Goal: Task Accomplishment & Management: Use online tool/utility

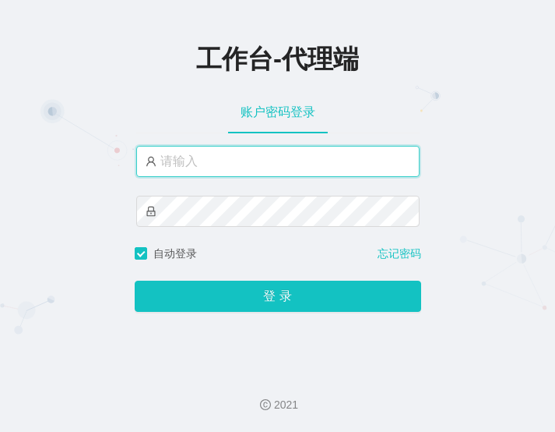
click at [252, 173] on input "text" at bounding box center [278, 161] width 284 height 31
paste input "ccc111"
click at [205, 164] on input "ccc111" at bounding box center [278, 161] width 284 height 31
paste input "[PERSON_NAME]"
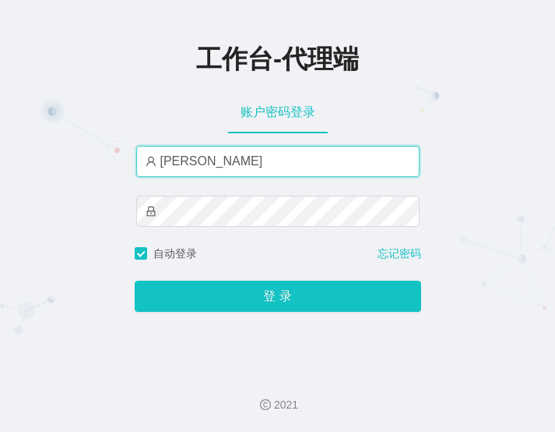
type input "[PERSON_NAME]"
click at [256, 157] on input "[PERSON_NAME]" at bounding box center [278, 161] width 284 height 31
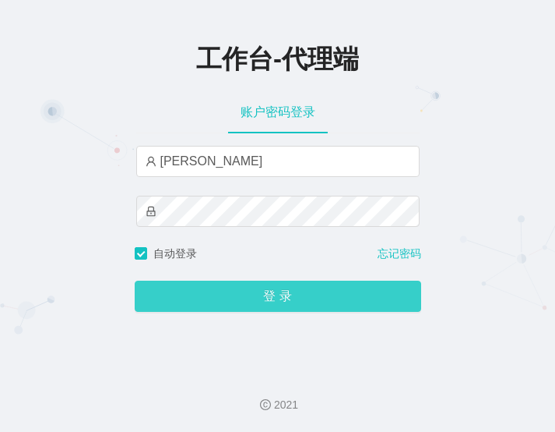
click at [304, 301] on button "登 录" at bounding box center [278, 295] width 287 height 31
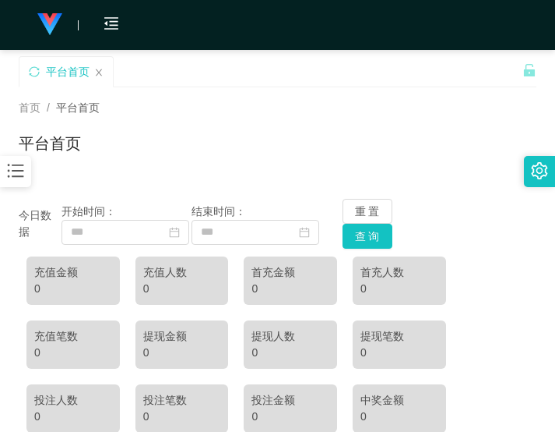
click at [24, 167] on icon "图标: bars" at bounding box center [15, 170] width 20 height 20
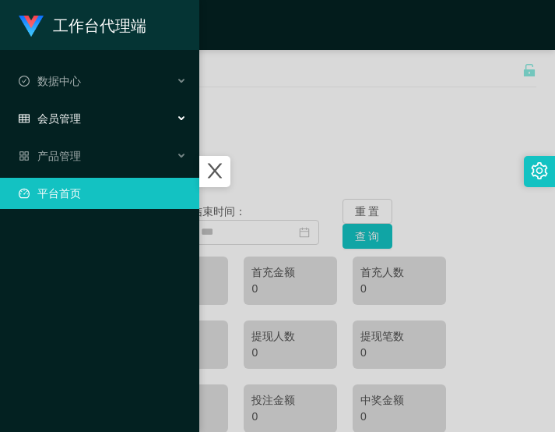
click at [79, 124] on span "会员管理" at bounding box center [50, 118] width 62 height 12
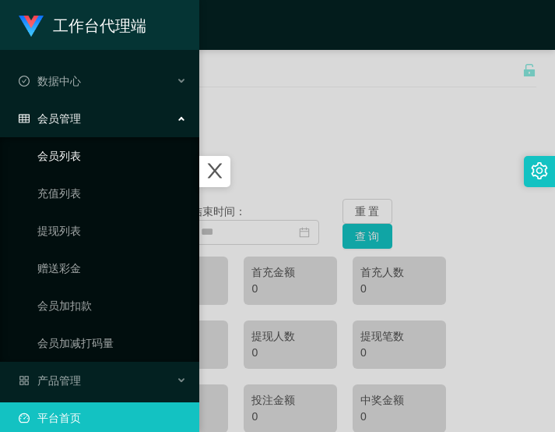
click at [83, 151] on link "会员列表" at bounding box center [112, 155] width 150 height 31
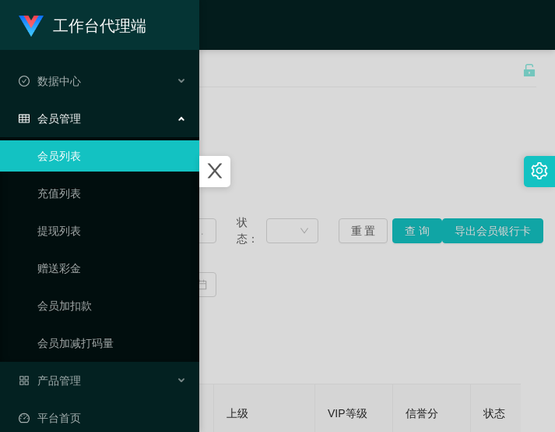
click at [220, 167] on icon "图标: close" at bounding box center [215, 171] width 14 height 15
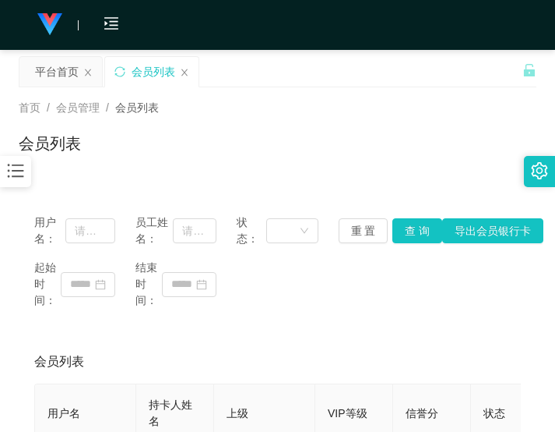
click at [306, 80] on div "平台首页 会员列表" at bounding box center [271, 83] width 504 height 54
click at [258, 109] on div "首页 / 会员管理 / 会员列表 /" at bounding box center [278, 108] width 518 height 16
click at [200, 231] on input "text" at bounding box center [195, 230] width 44 height 25
click at [93, 234] on input "text" at bounding box center [90, 230] width 50 height 25
paste input "Gary123"
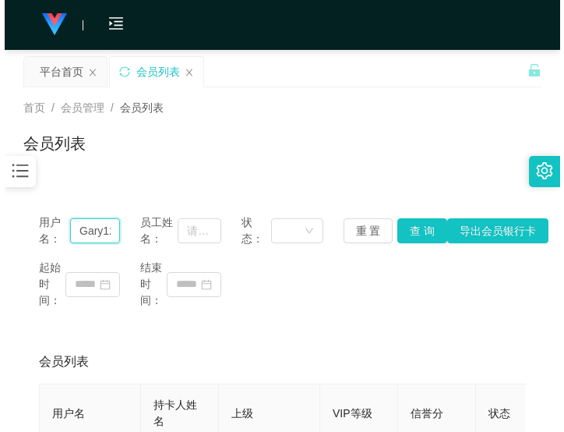
scroll to position [0, 9]
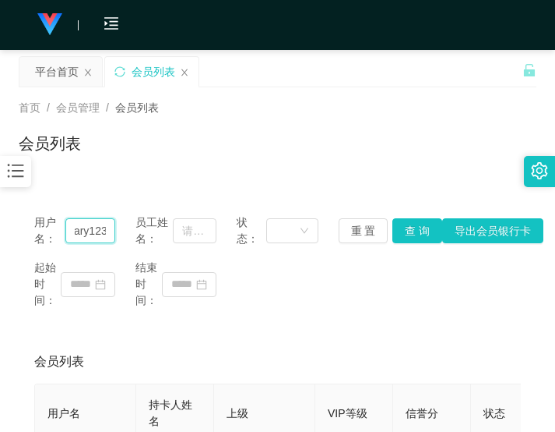
type input "Gary123"
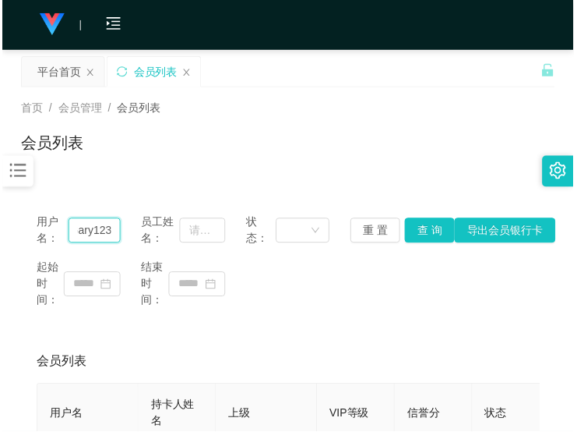
scroll to position [0, 7]
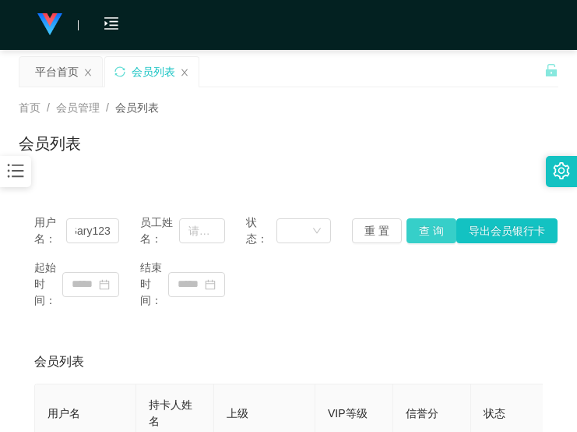
click at [427, 228] on button "查 询" at bounding box center [432, 230] width 50 height 25
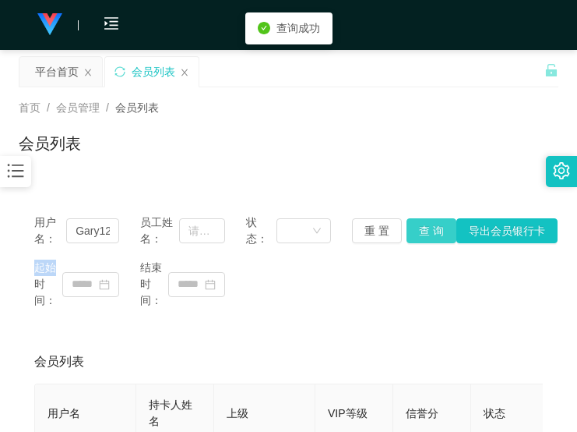
click at [427, 228] on div "重 置 查 询 导出会员银行卡" at bounding box center [394, 230] width 85 height 25
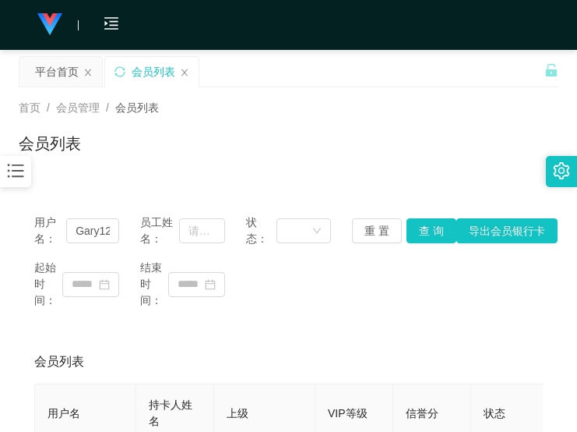
click at [21, 165] on icon "图标: bars" at bounding box center [15, 170] width 20 height 20
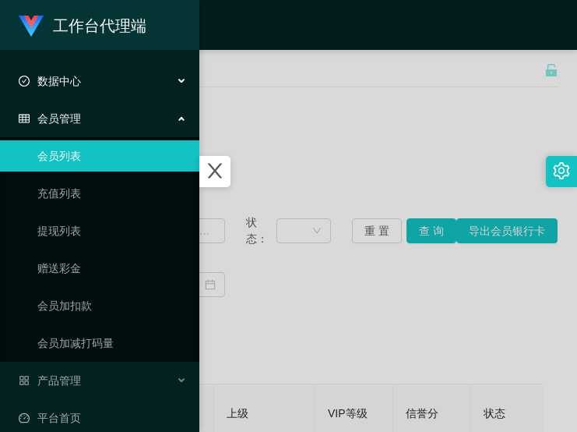
click at [181, 81] on icon at bounding box center [183, 81] width 8 height 0
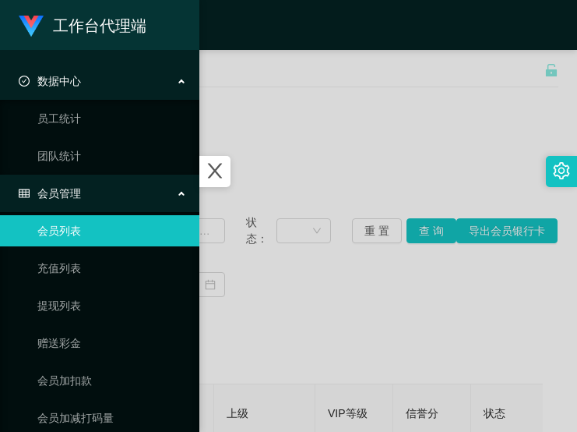
click at [179, 198] on div "会员管理" at bounding box center [99, 193] width 199 height 31
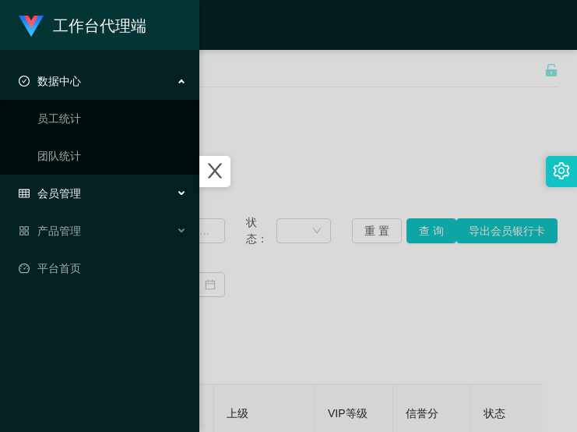
click at [112, 190] on div "会员管理" at bounding box center [99, 193] width 199 height 31
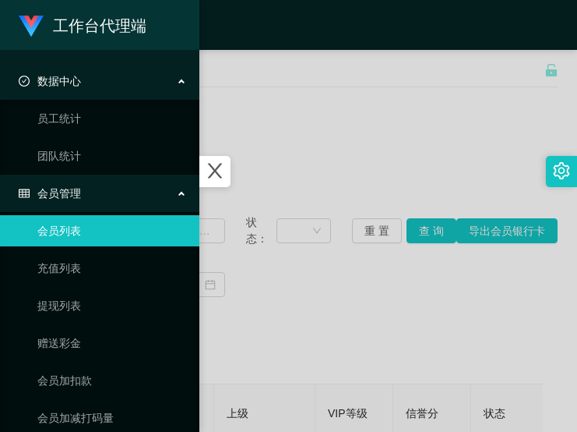
click at [330, 69] on div at bounding box center [288, 216] width 577 height 432
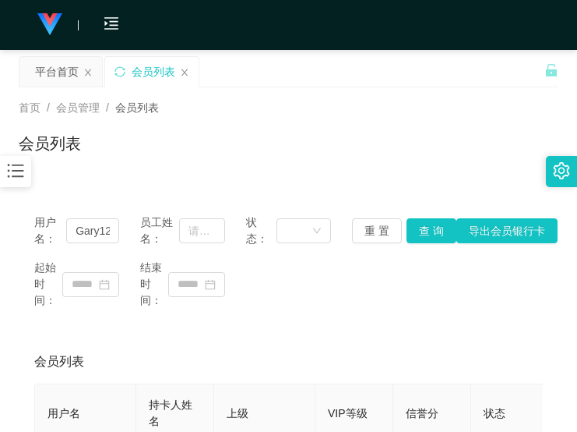
click at [271, 111] on div "首页 / 会员管理 / 会员列表 /" at bounding box center [289, 108] width 540 height 16
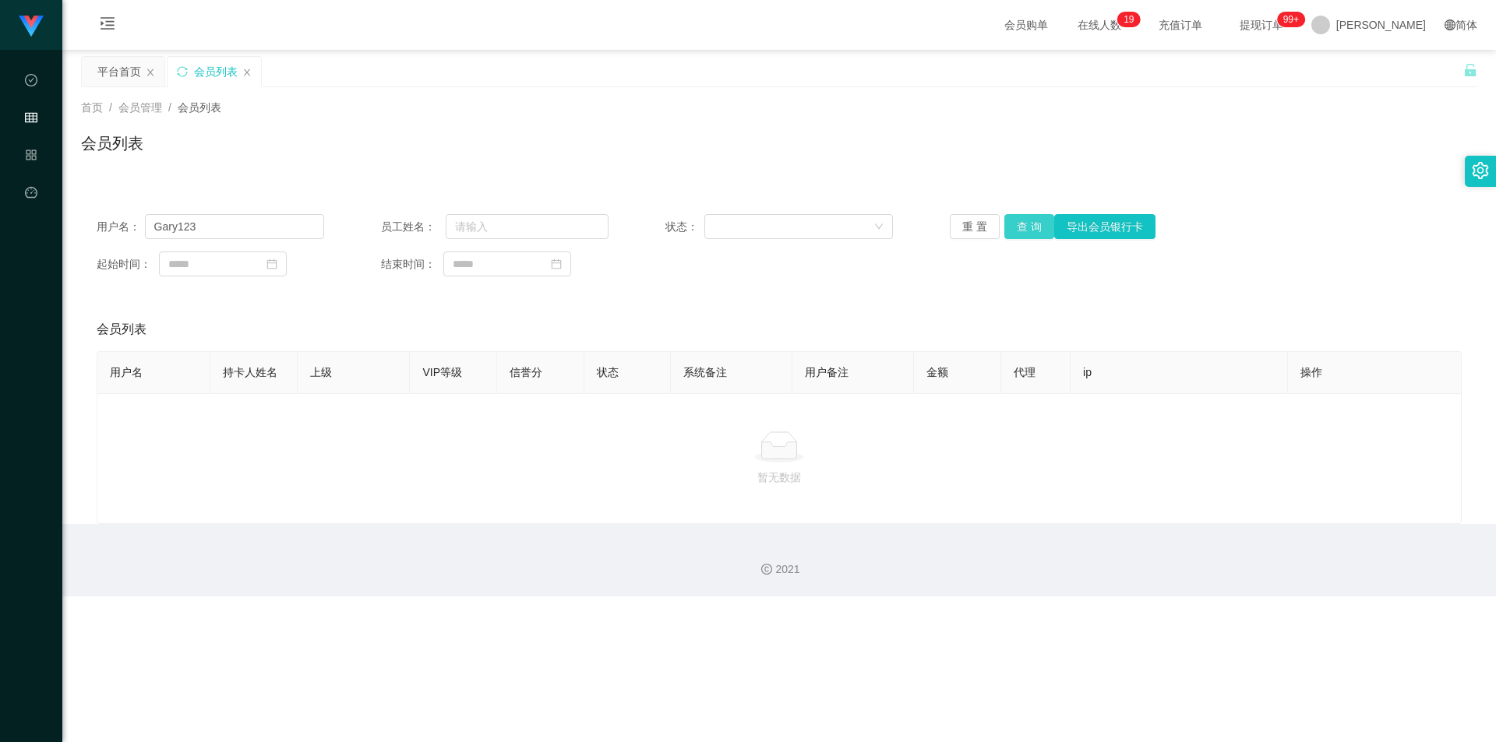
click at [555, 227] on button "查 询" at bounding box center [1029, 226] width 50 height 25
click at [555, 227] on div "重 置 查 询 导出会员银行卡" at bounding box center [1063, 226] width 227 height 25
click at [555, 380] on div "金额" at bounding box center [937, 373] width 22 height 16
click at [555, 375] on span "金额" at bounding box center [937, 372] width 22 height 12
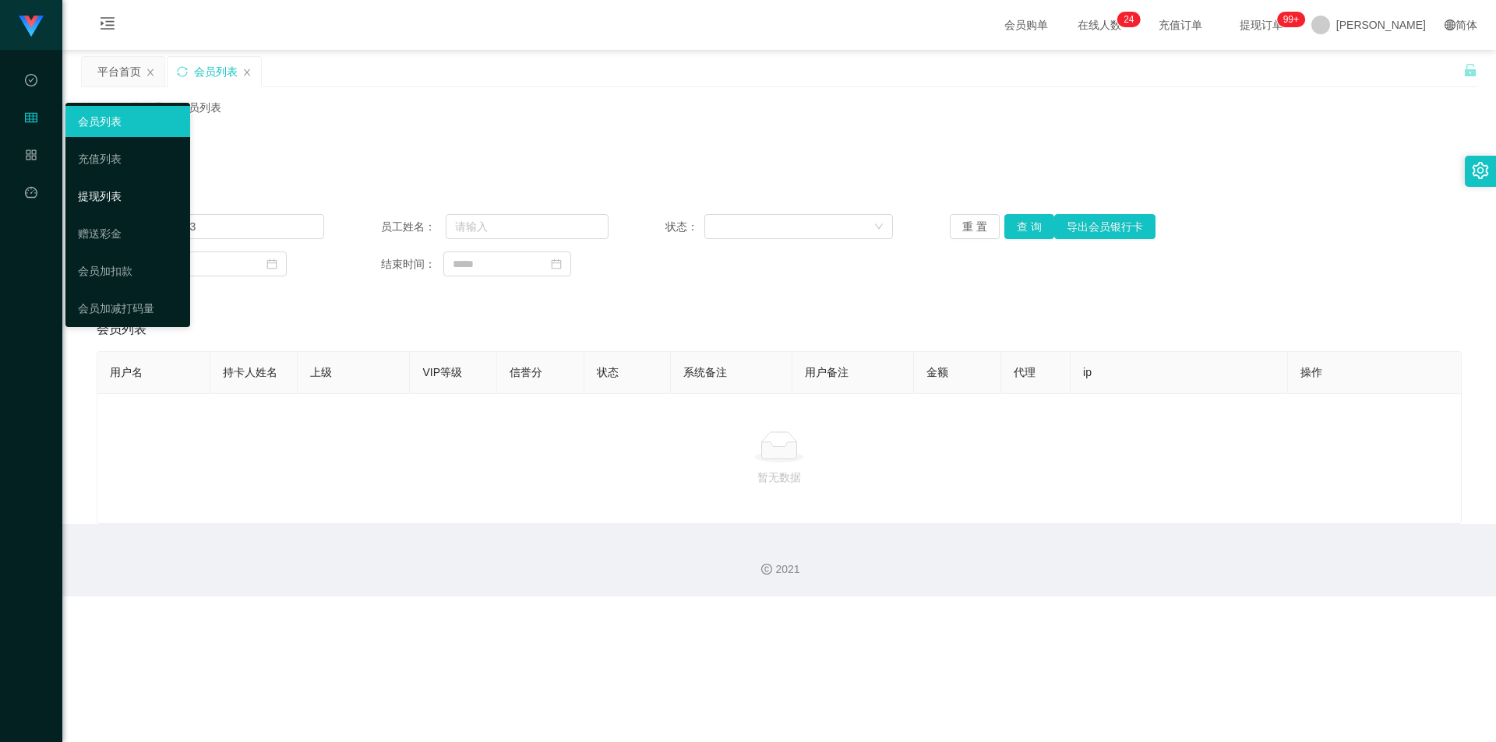
click at [114, 204] on link "提现列表" at bounding box center [128, 196] width 100 height 31
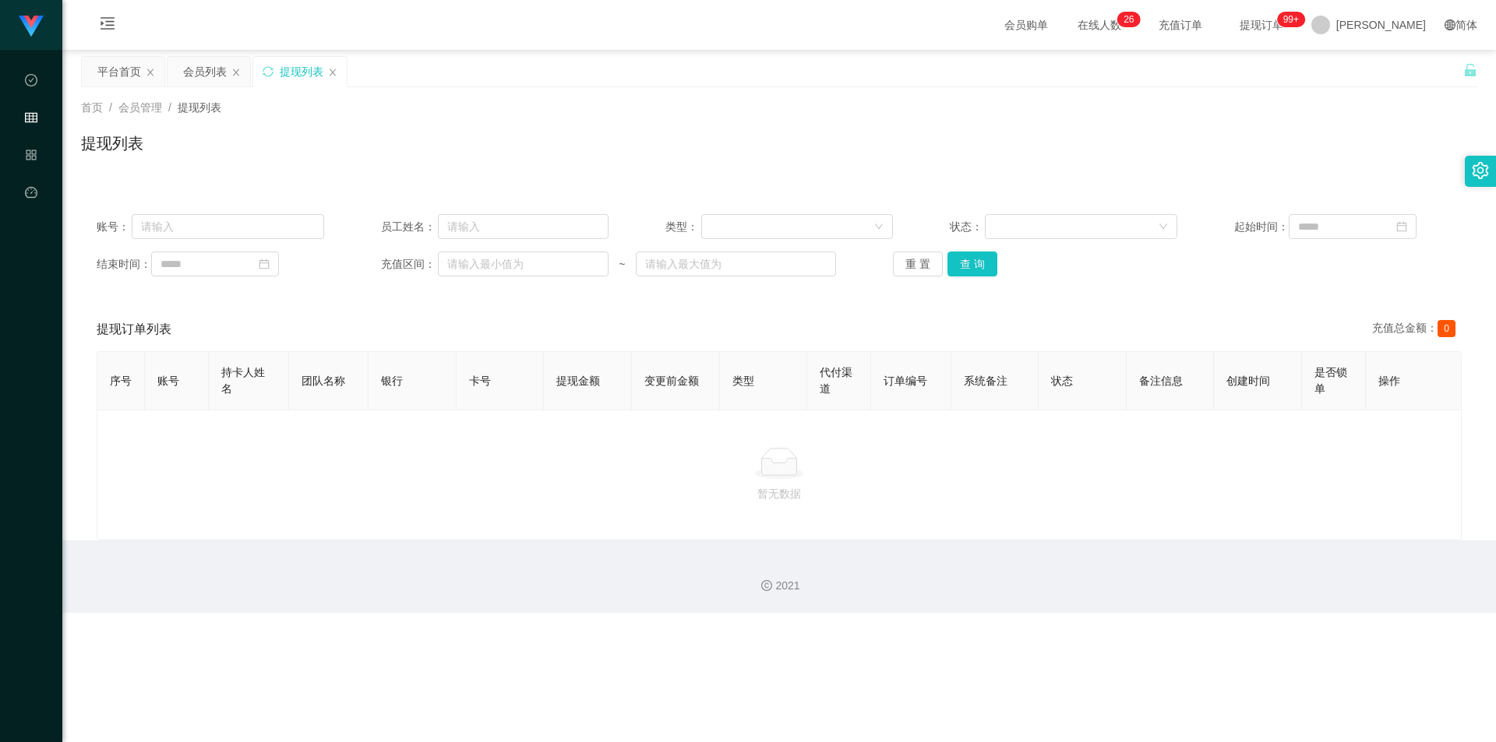
click at [555, 382] on span "操作" at bounding box center [1389, 381] width 22 height 12
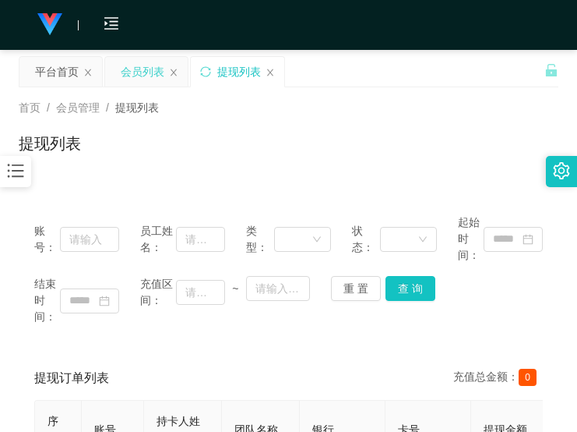
click at [146, 72] on div "会员列表" at bounding box center [143, 72] width 44 height 30
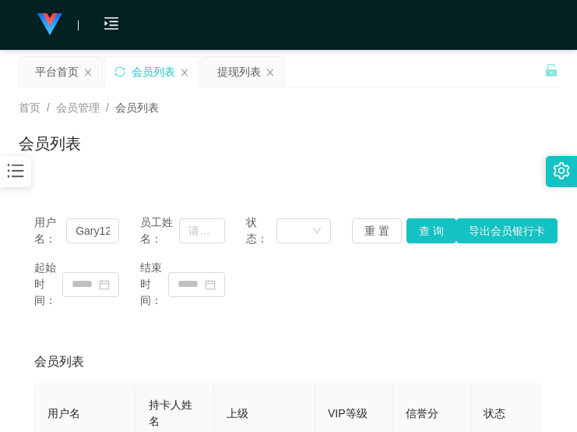
click at [19, 170] on icon "图标: bars" at bounding box center [15, 170] width 20 height 20
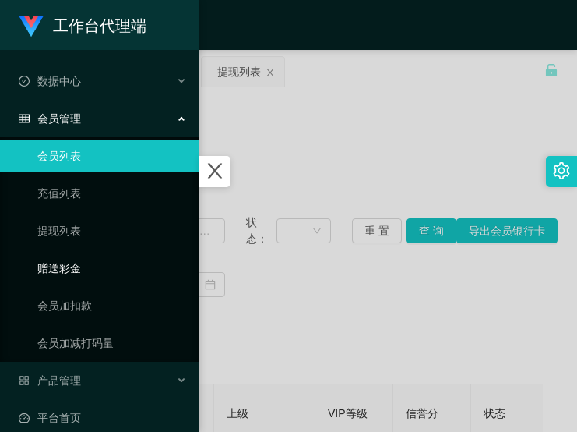
click at [69, 270] on link "赠送彩金" at bounding box center [112, 267] width 150 height 31
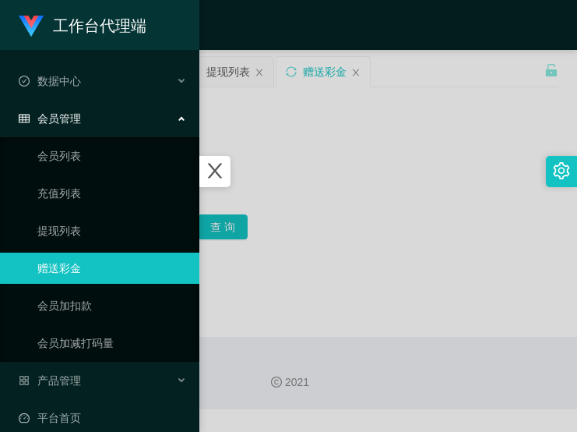
click at [228, 88] on div at bounding box center [288, 216] width 577 height 432
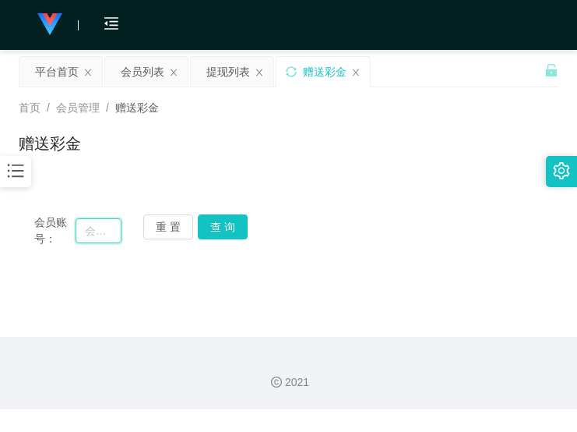
click at [111, 234] on input "text" at bounding box center [99, 230] width 47 height 25
click at [222, 235] on button "查 询" at bounding box center [223, 226] width 50 height 25
click at [249, 142] on div "赠送彩金" at bounding box center [289, 150] width 540 height 36
drag, startPoint x: 123, startPoint y: 227, endPoint x: 210, endPoint y: 231, distance: 87.3
click at [131, 228] on div "会员账号： 重 置 查 询" at bounding box center [289, 230] width 540 height 33
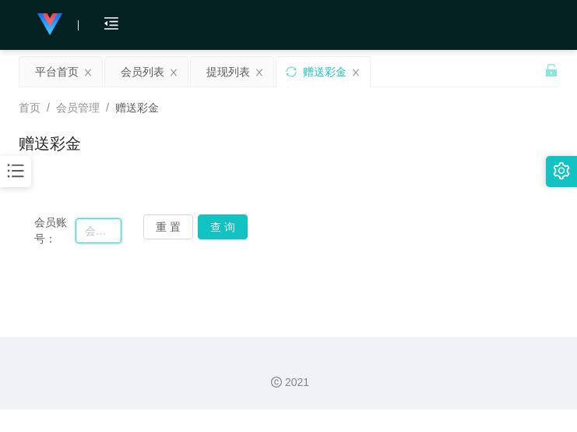
click at [83, 235] on input "text" at bounding box center [99, 230] width 47 height 25
paste input "Gary123"
type input "Gary123"
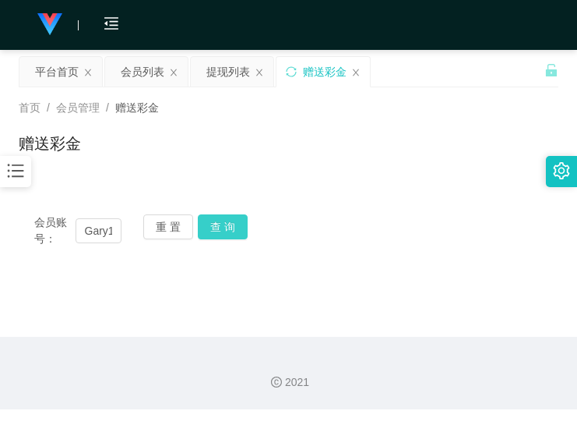
click at [235, 224] on button "查 询" at bounding box center [223, 226] width 50 height 25
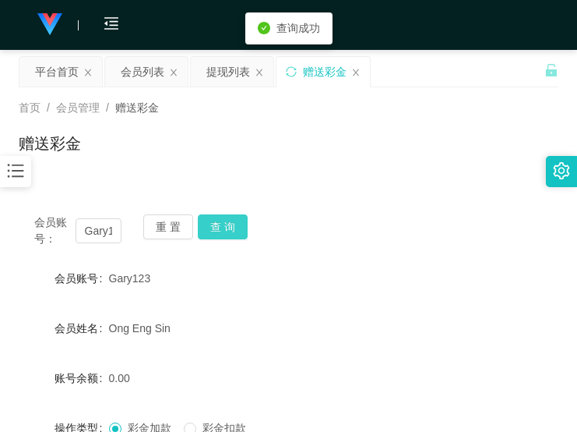
click at [235, 224] on button "查 询" at bounding box center [223, 226] width 50 height 25
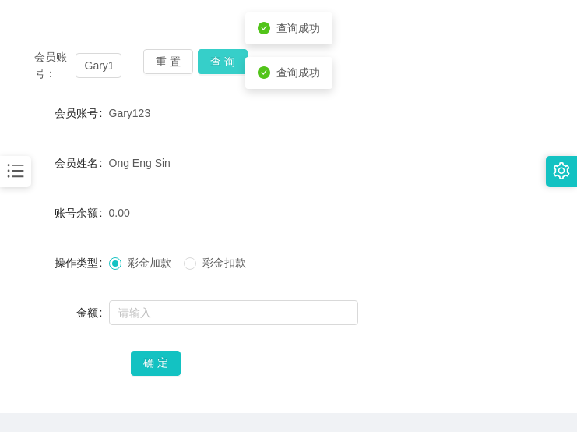
scroll to position [140, 0]
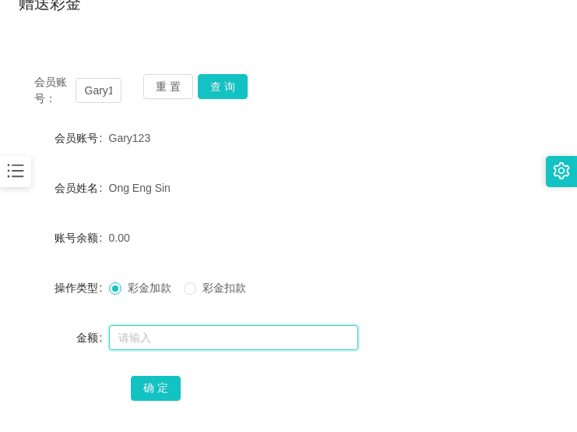
click at [148, 344] on input "text" at bounding box center [233, 337] width 249 height 25
click at [344, 178] on div "Ong Eng Sin" at bounding box center [266, 187] width 315 height 31
